Goal: Transaction & Acquisition: Download file/media

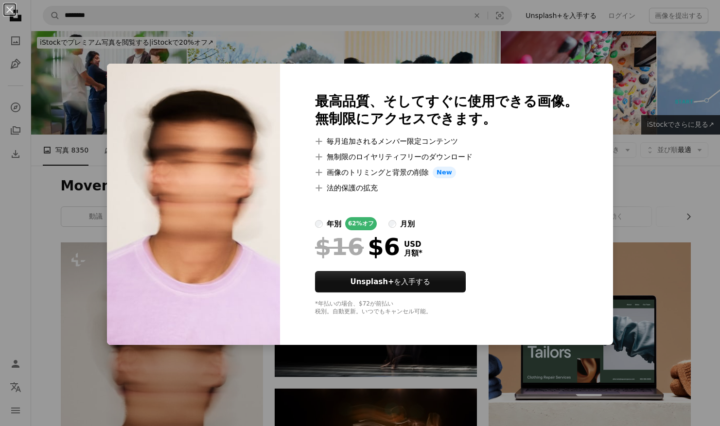
scroll to position [194, 0]
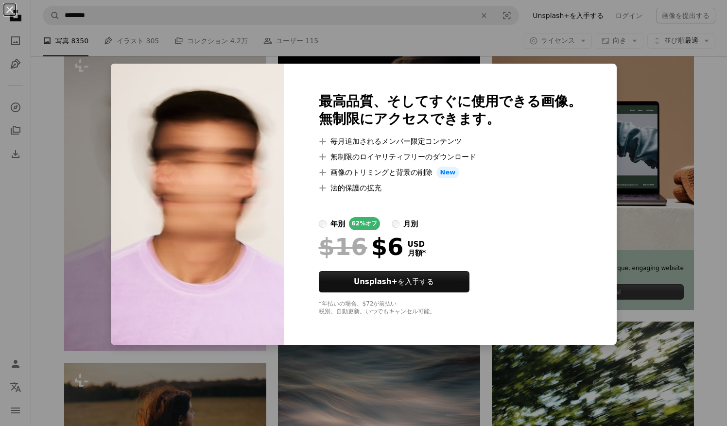
drag, startPoint x: 649, startPoint y: 73, endPoint x: 630, endPoint y: 83, distance: 21.1
click at [649, 72] on div "An X shape 最高品質、そしてすぐに使用できる画像。 無制限にアクセスできます。 A plus sign 毎月追加されるメンバー限定コンテンツ A p…" at bounding box center [363, 213] width 727 height 426
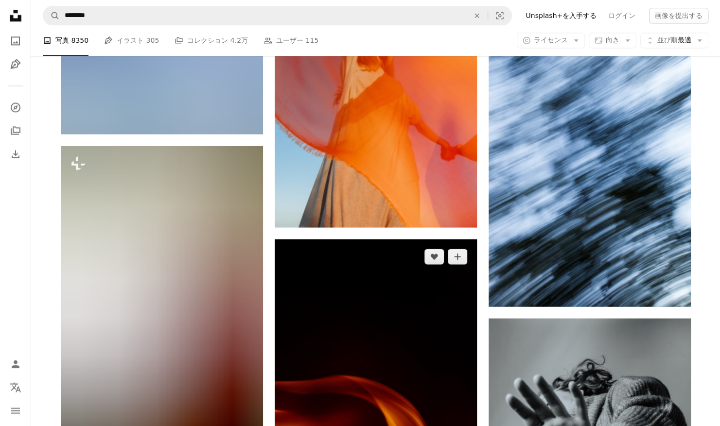
scroll to position [5298, 0]
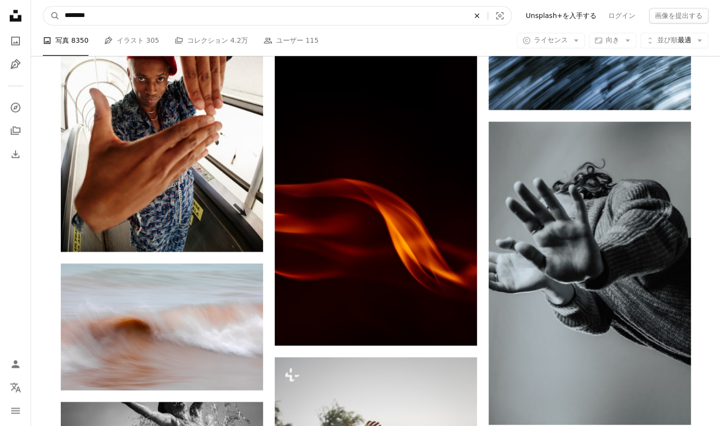
click at [487, 14] on icon "An X shape" at bounding box center [476, 16] width 21 height 8
type input "*****"
click at [43, 6] on button "A magnifying glass" at bounding box center [51, 15] width 17 height 18
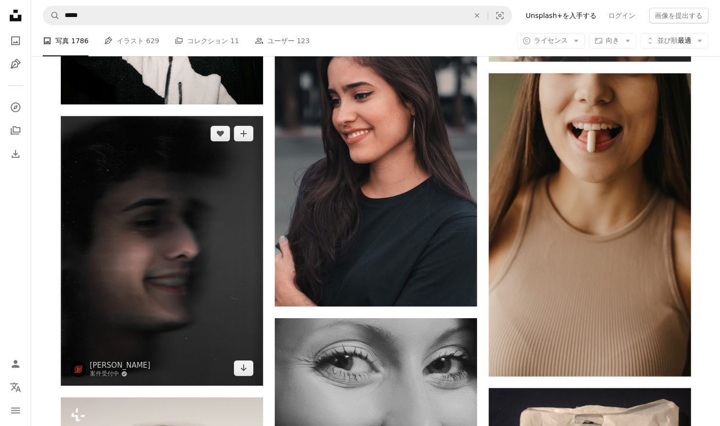
scroll to position [4034, 0]
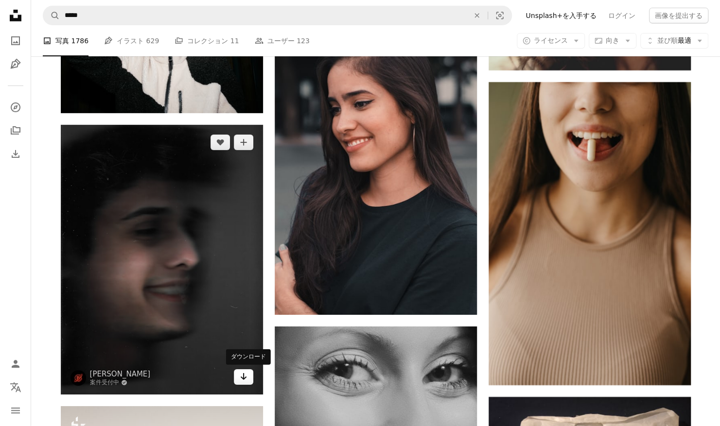
click at [248, 377] on link "Arrow pointing down" at bounding box center [243, 377] width 19 height 16
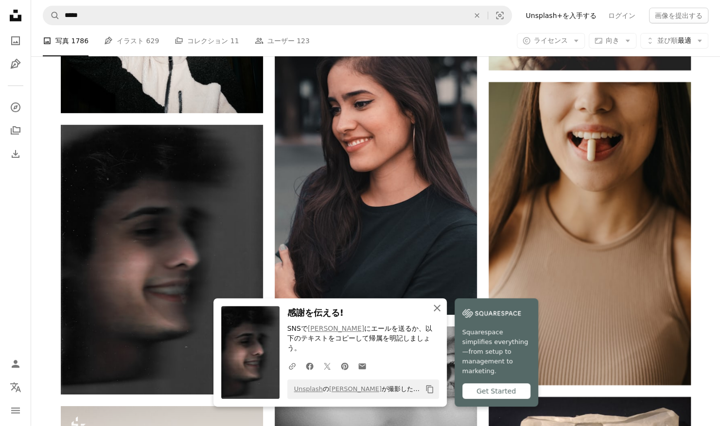
click at [442, 314] on icon "An X shape" at bounding box center [437, 308] width 12 height 12
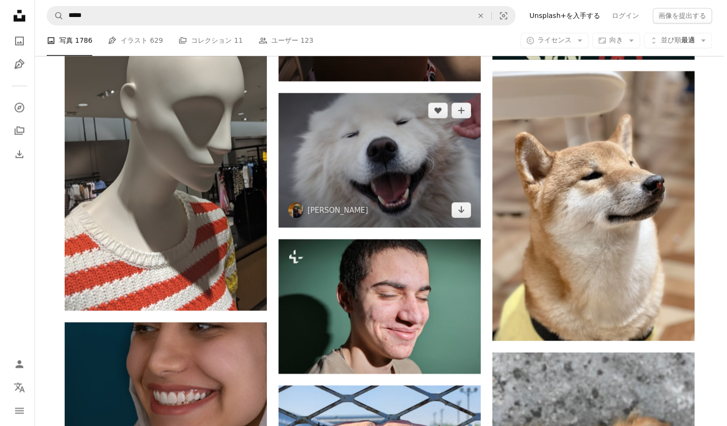
scroll to position [5201, 0]
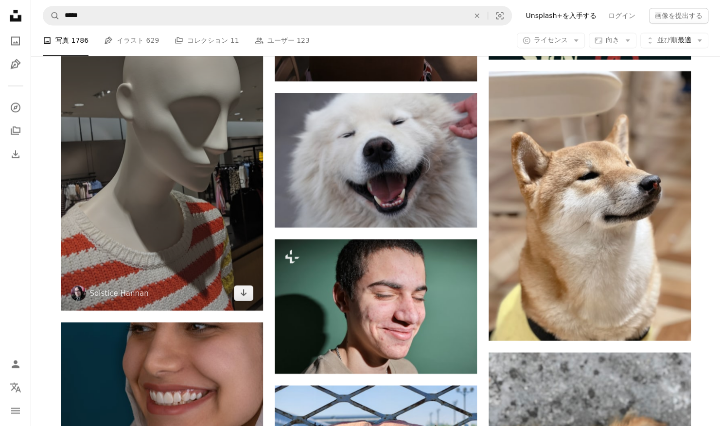
click at [116, 171] on img at bounding box center [162, 152] width 202 height 316
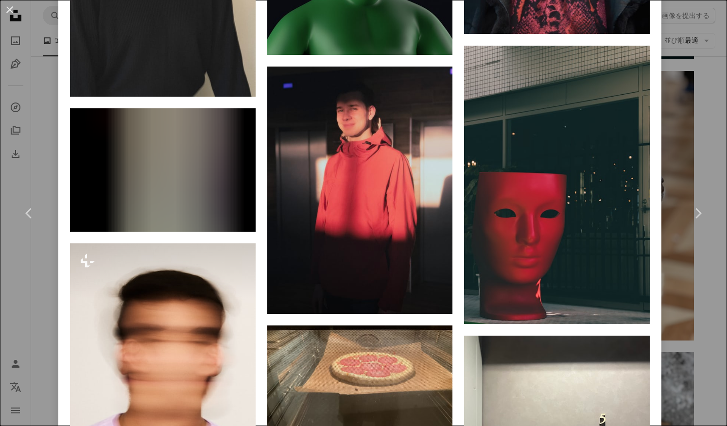
scroll to position [3985, 0]
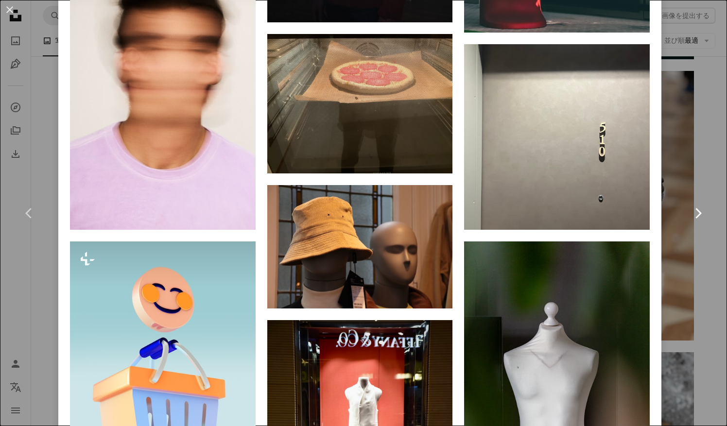
click at [711, 213] on link "Chevron right" at bounding box center [698, 213] width 58 height 93
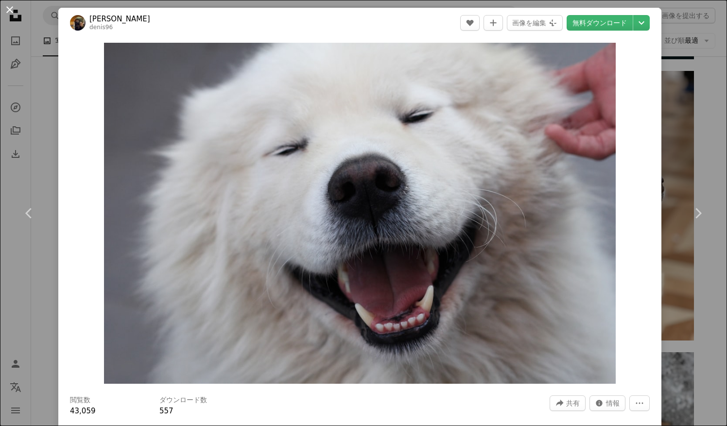
click at [8, 16] on button "An X shape" at bounding box center [10, 10] width 12 height 12
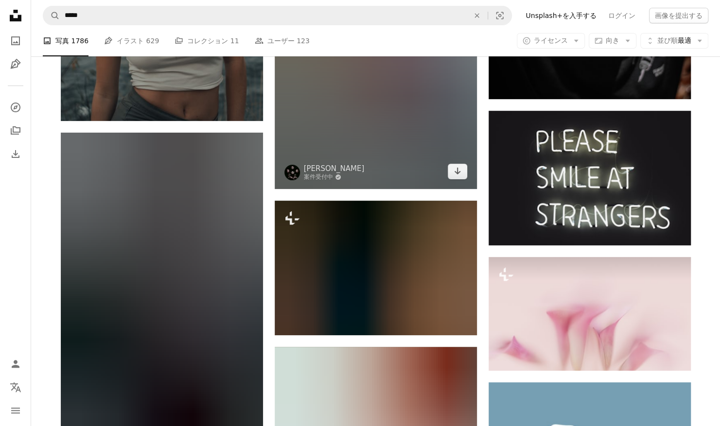
scroll to position [6610, 0]
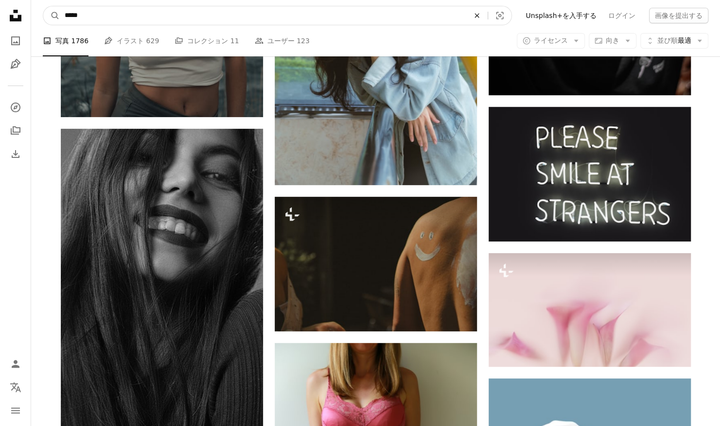
click at [487, 17] on icon "An X shape" at bounding box center [476, 16] width 21 height 8
type input "****"
click at [43, 6] on button "A magnifying glass" at bounding box center [51, 15] width 17 height 18
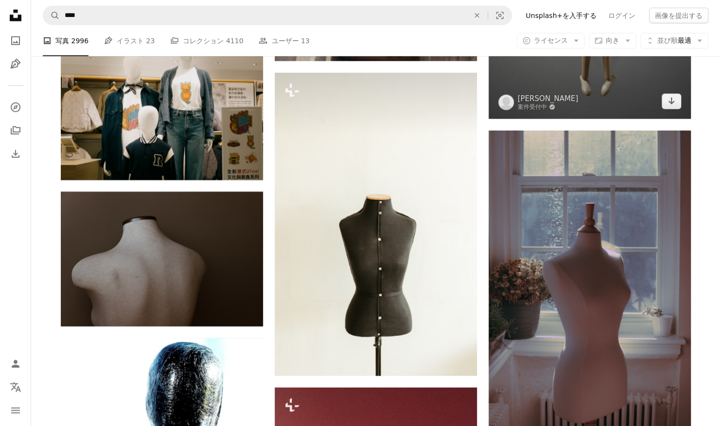
scroll to position [3597, 0]
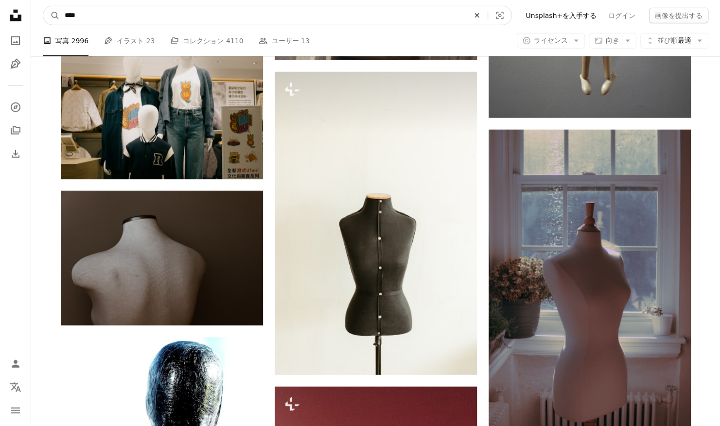
click at [487, 17] on icon "An X shape" at bounding box center [476, 16] width 21 height 8
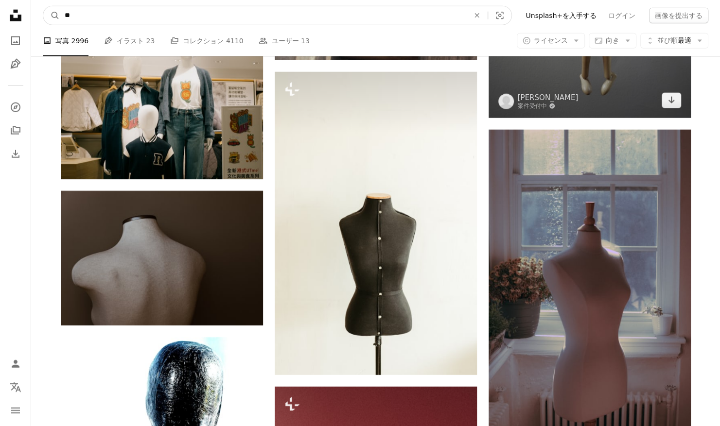
type input "*"
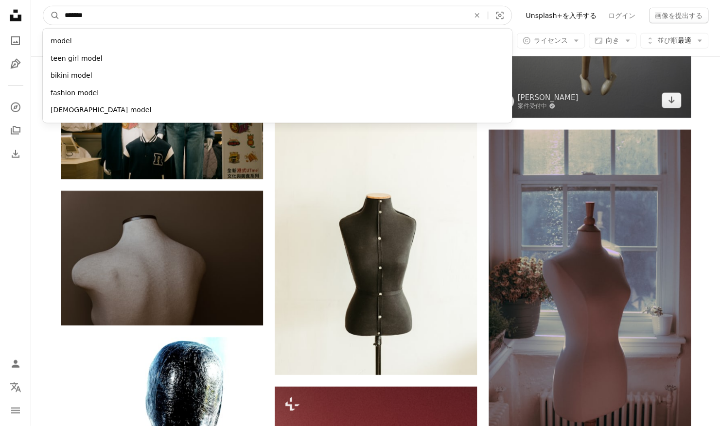
type input "*******"
click at [43, 6] on button "A magnifying glass" at bounding box center [51, 15] width 17 height 18
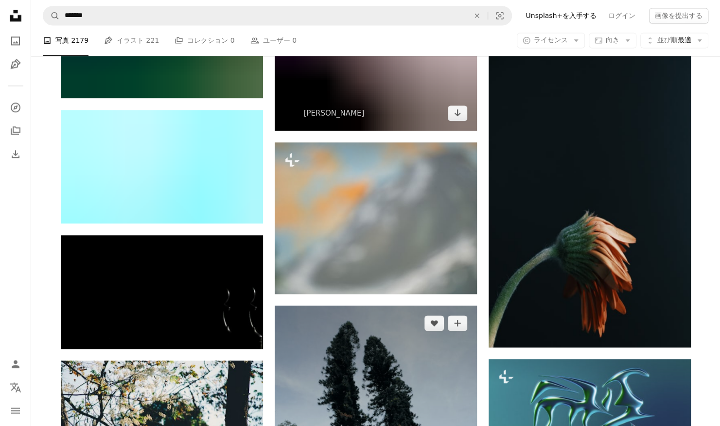
scroll to position [729, 0]
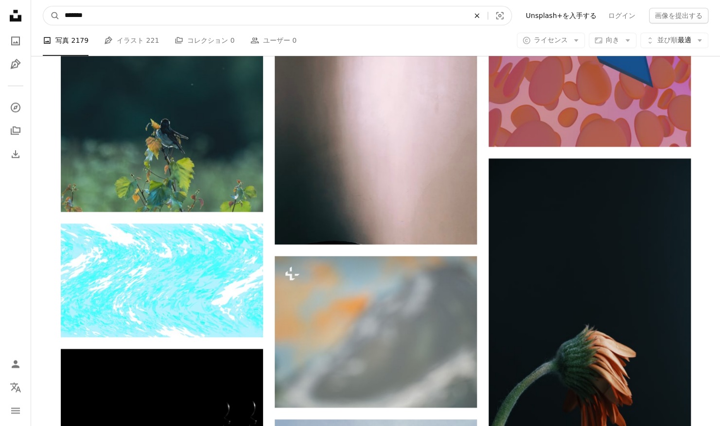
click at [487, 13] on icon "An X shape" at bounding box center [476, 16] width 21 height 8
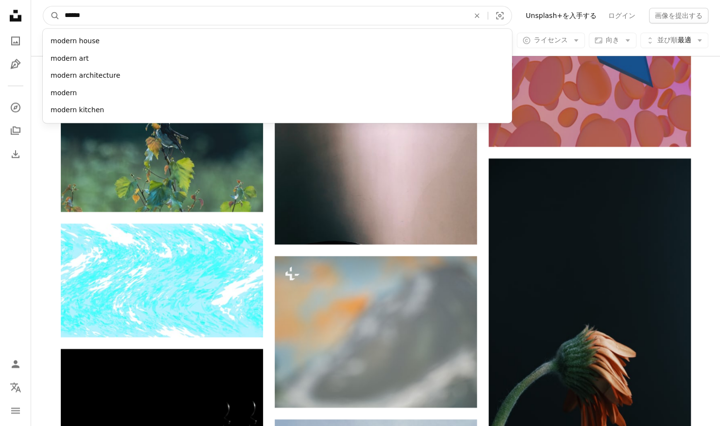
type input "******"
click at [43, 6] on button "A magnifying glass" at bounding box center [51, 15] width 17 height 18
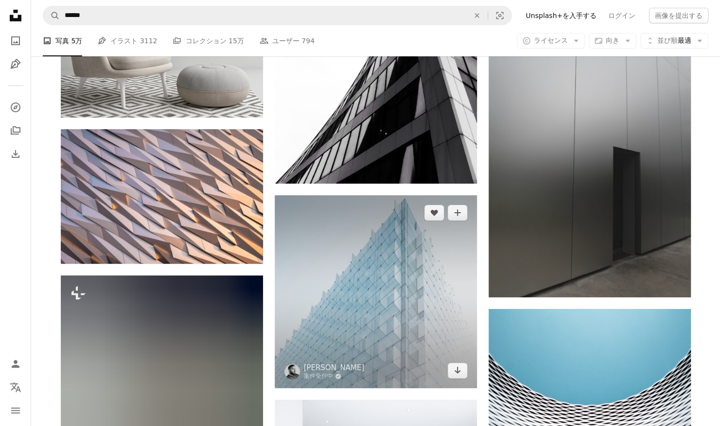
scroll to position [6464, 0]
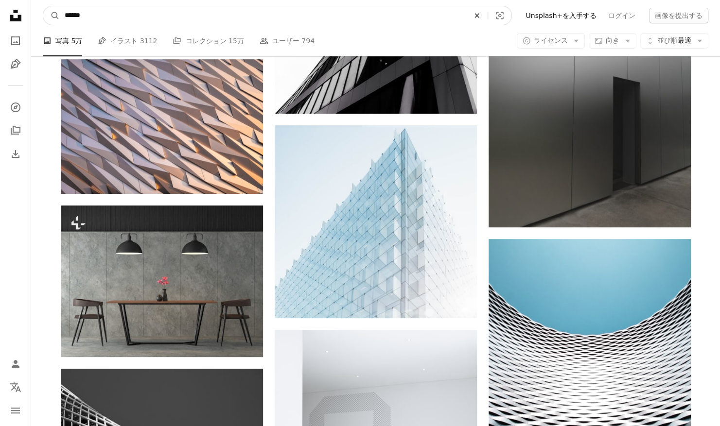
click at [487, 12] on icon "An X shape" at bounding box center [476, 16] width 21 height 8
type input "*"
type input "****"
click button "A magnifying glass" at bounding box center [51, 15] width 17 height 18
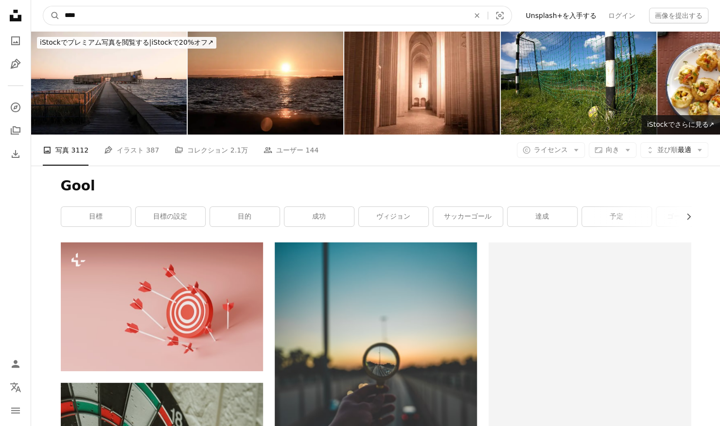
click at [249, 19] on input "****" at bounding box center [263, 15] width 406 height 18
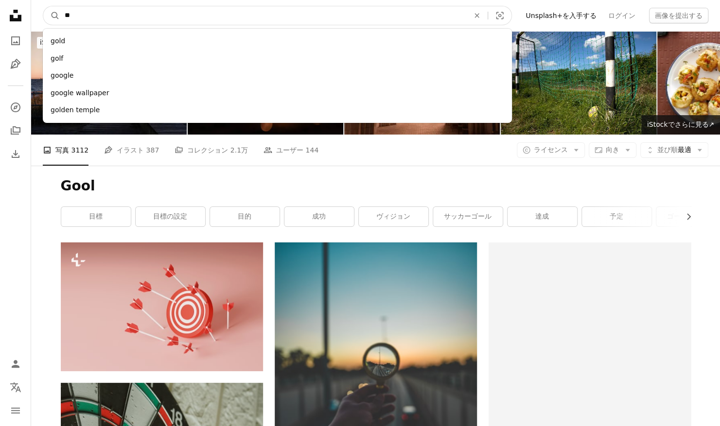
type input "*"
type input "****"
click at [43, 6] on button "A magnifying glass" at bounding box center [51, 15] width 17 height 18
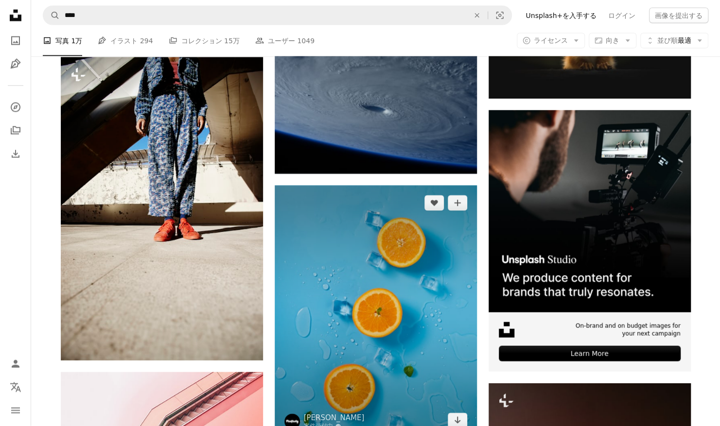
scroll to position [3597, 0]
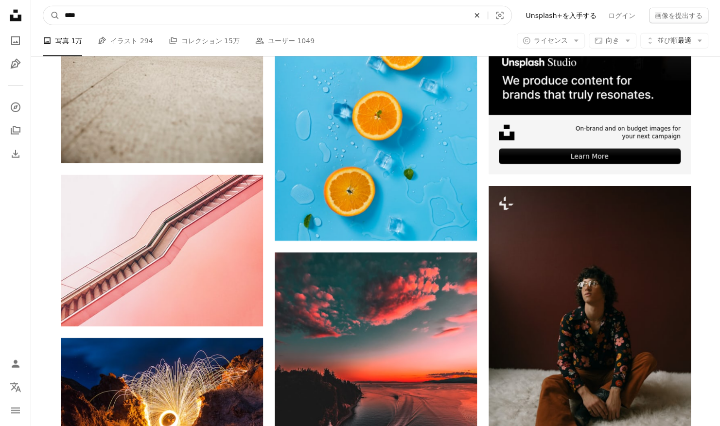
click at [487, 14] on icon "An X shape" at bounding box center [476, 16] width 21 height 8
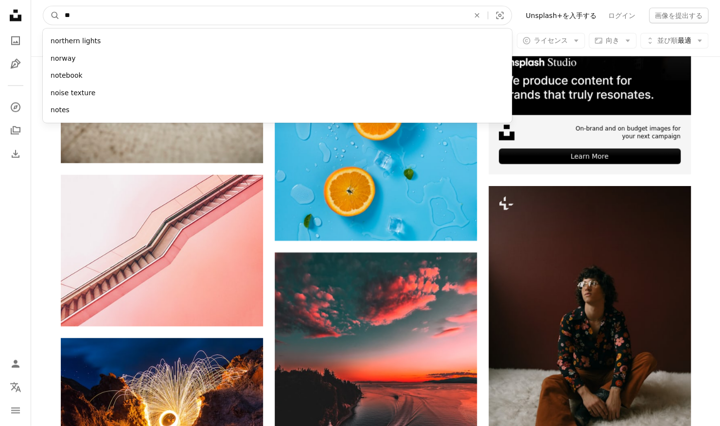
type input "*"
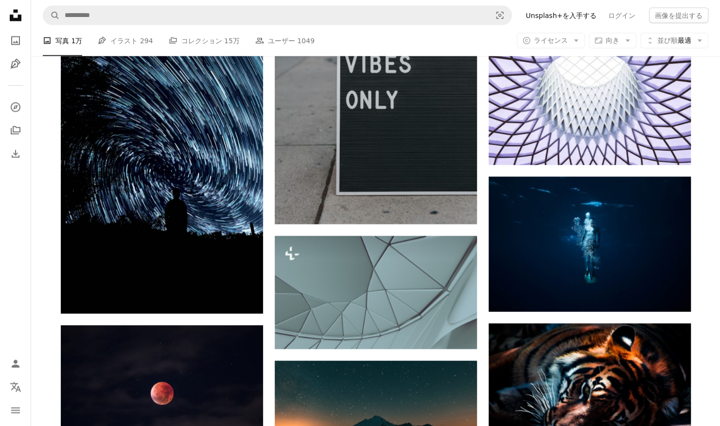
scroll to position [5687, 0]
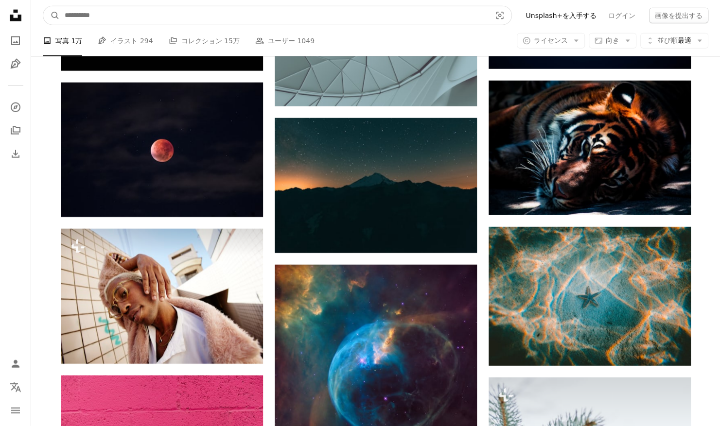
click at [480, 20] on input "サイト内でビジュアルを探す" at bounding box center [274, 15] width 428 height 18
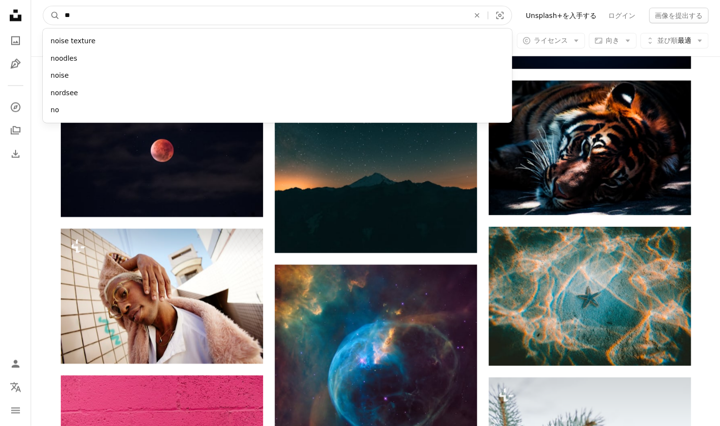
type input "*"
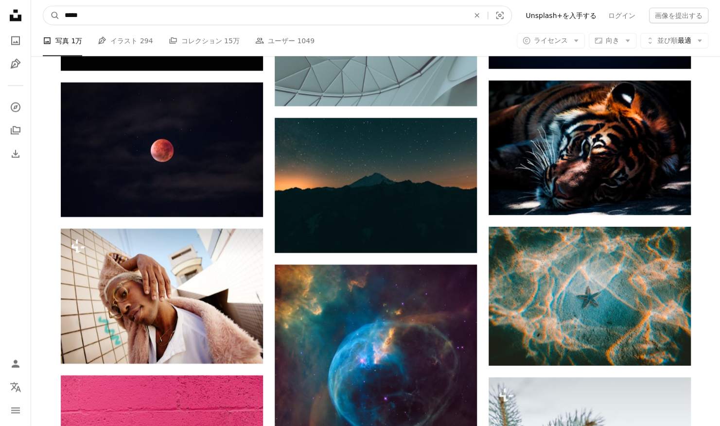
type input "*****"
click button "A magnifying glass" at bounding box center [51, 15] width 17 height 18
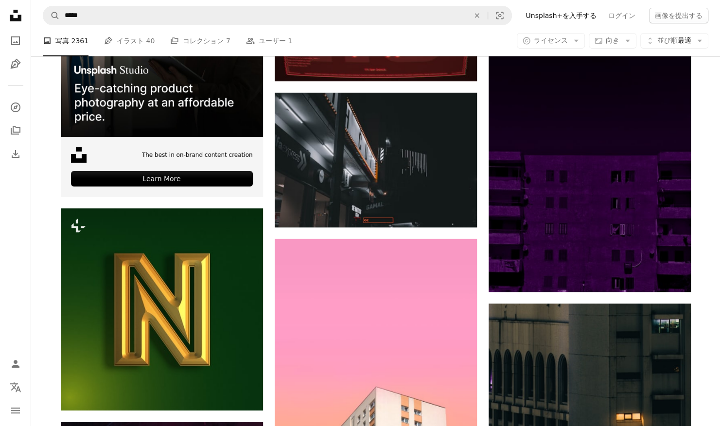
scroll to position [2284, 0]
